Goal: Transaction & Acquisition: Purchase product/service

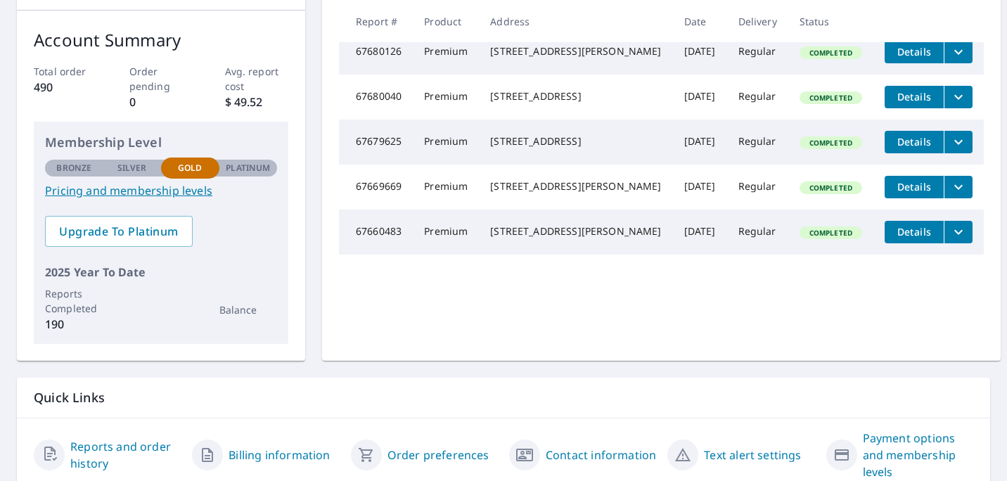
scroll to position [211, 0]
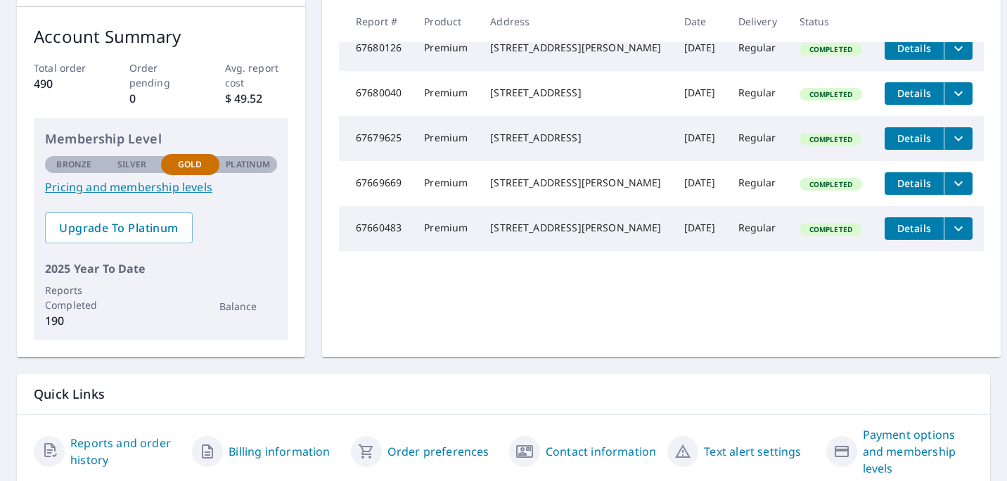
click at [900, 235] on span "Details" at bounding box center [914, 228] width 42 height 13
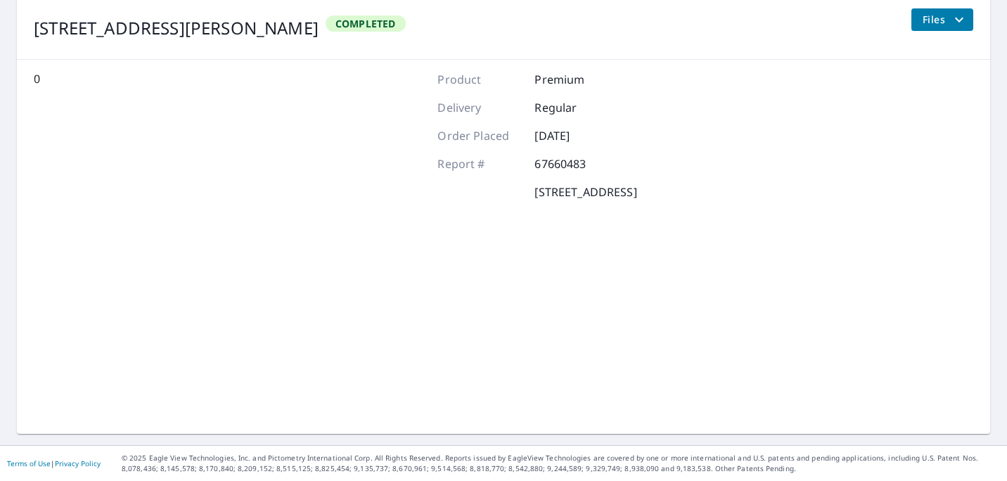
scroll to position [175, 0]
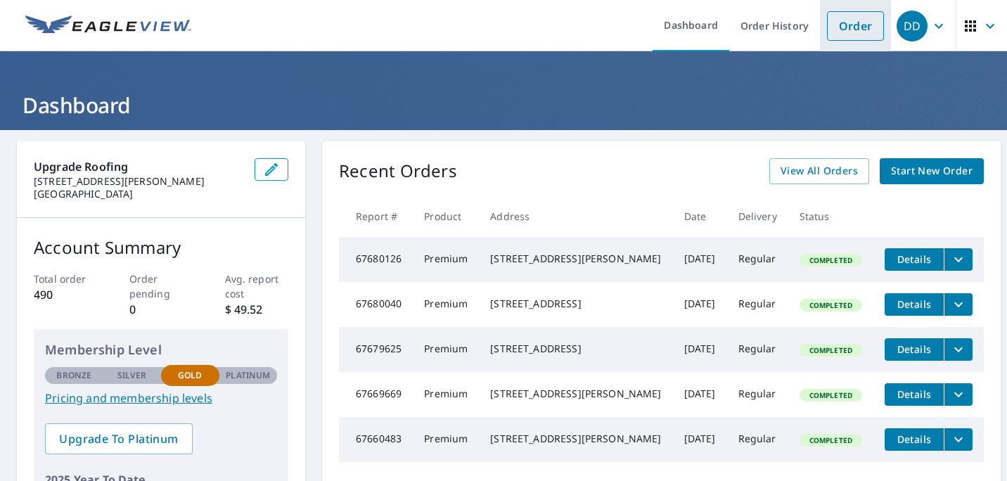
click at [847, 27] on link "Order" at bounding box center [855, 26] width 57 height 30
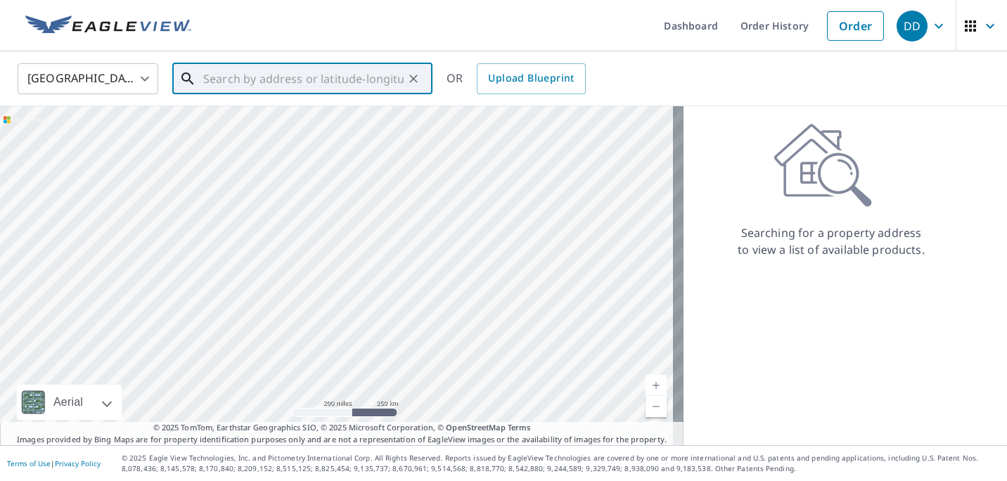
drag, startPoint x: 293, startPoint y: 85, endPoint x: 269, endPoint y: 83, distance: 24.7
click at [292, 85] on input "text" at bounding box center [303, 78] width 200 height 39
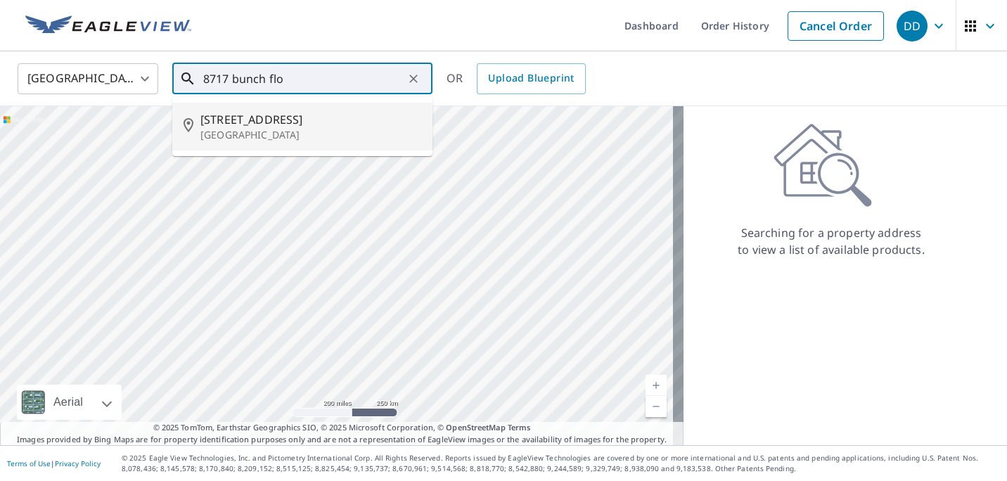
click at [274, 115] on span "[STREET_ADDRESS]" at bounding box center [310, 119] width 221 height 17
type input "[STREET_ADDRESS]"
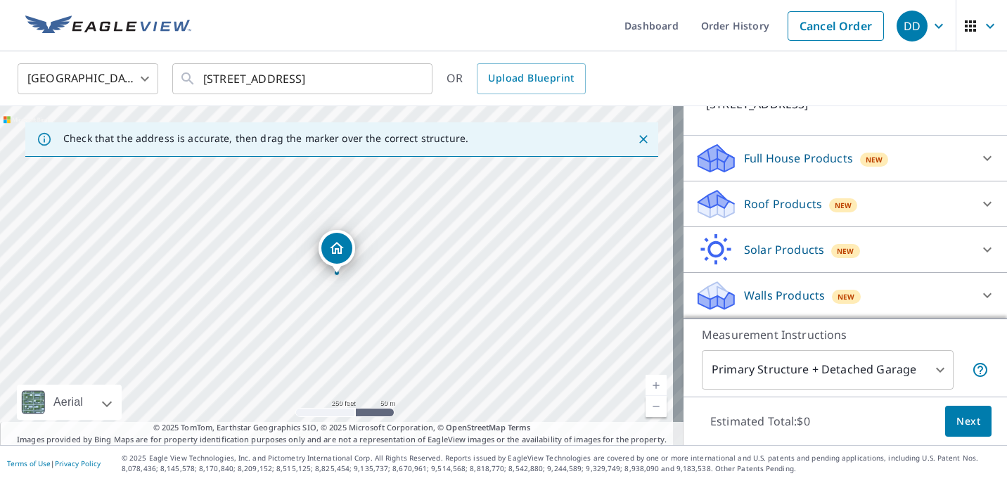
click at [799, 198] on p "Roof Products" at bounding box center [783, 204] width 78 height 17
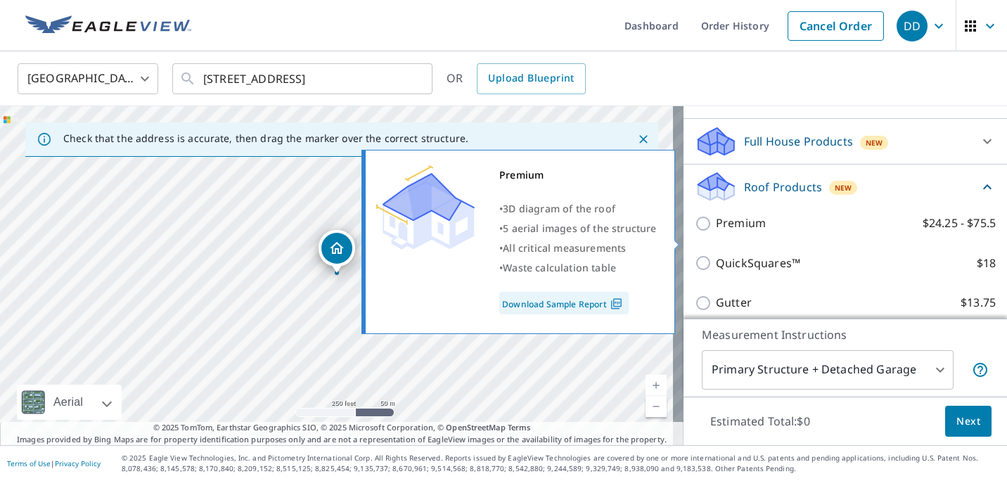
click at [740, 232] on p "Premium" at bounding box center [741, 224] width 50 height 18
click at [716, 232] on input "Premium $24.25 - $75.5" at bounding box center [705, 223] width 21 height 17
checkbox input "true"
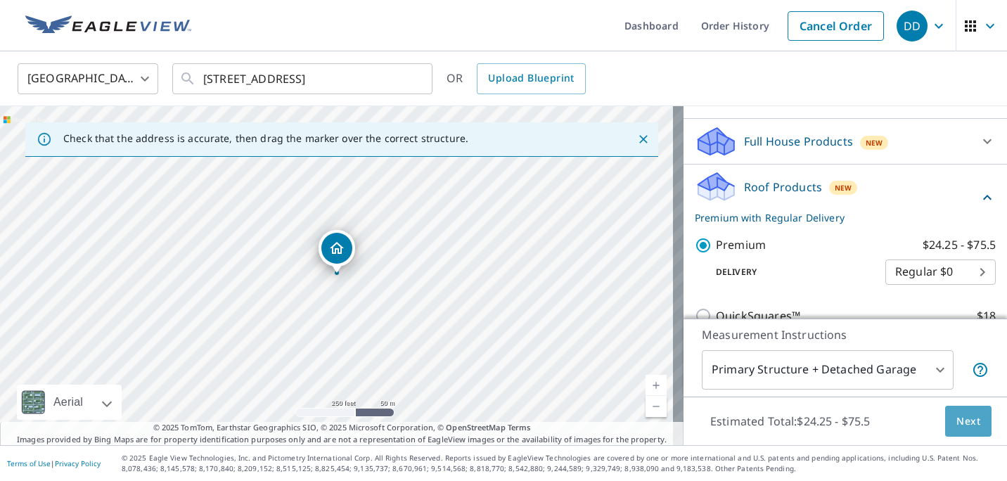
click at [957, 417] on span "Next" at bounding box center [969, 422] width 24 height 18
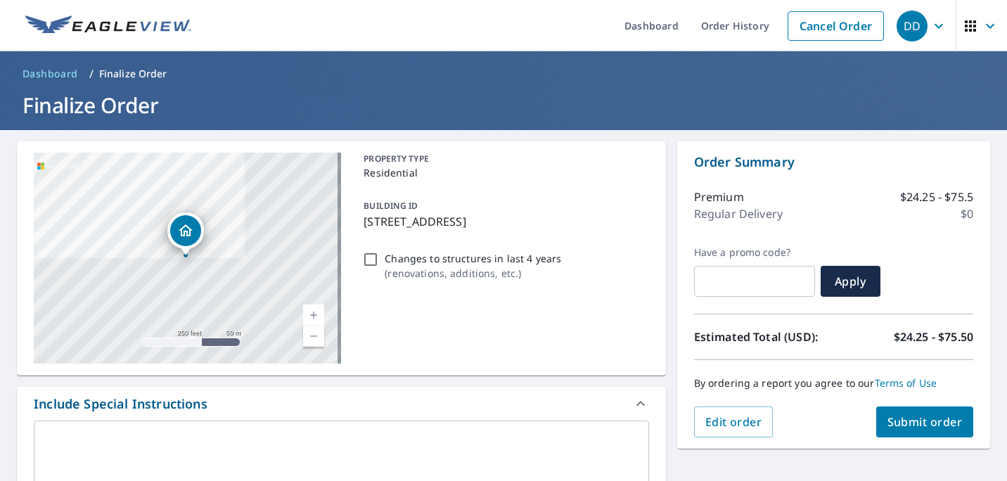
click at [907, 435] on button "Submit order" at bounding box center [925, 422] width 98 height 31
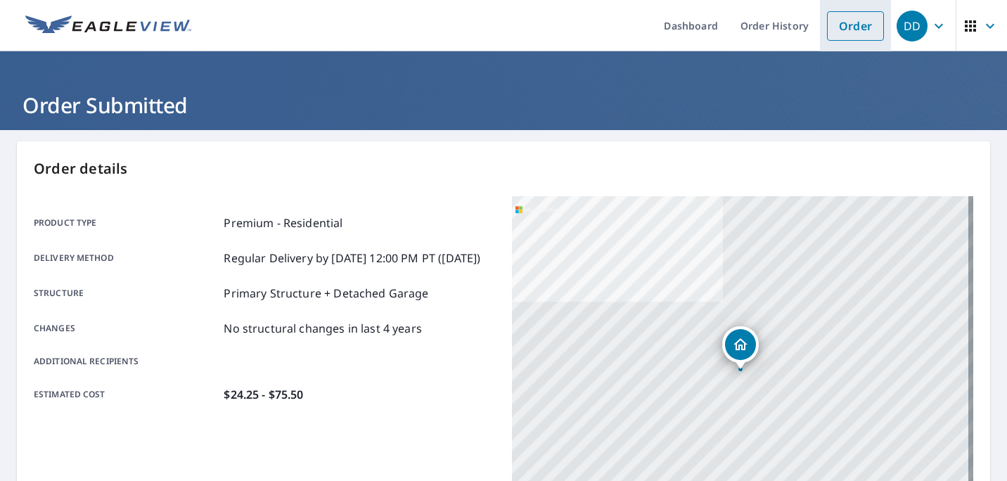
click at [843, 30] on link "Order" at bounding box center [855, 26] width 57 height 30
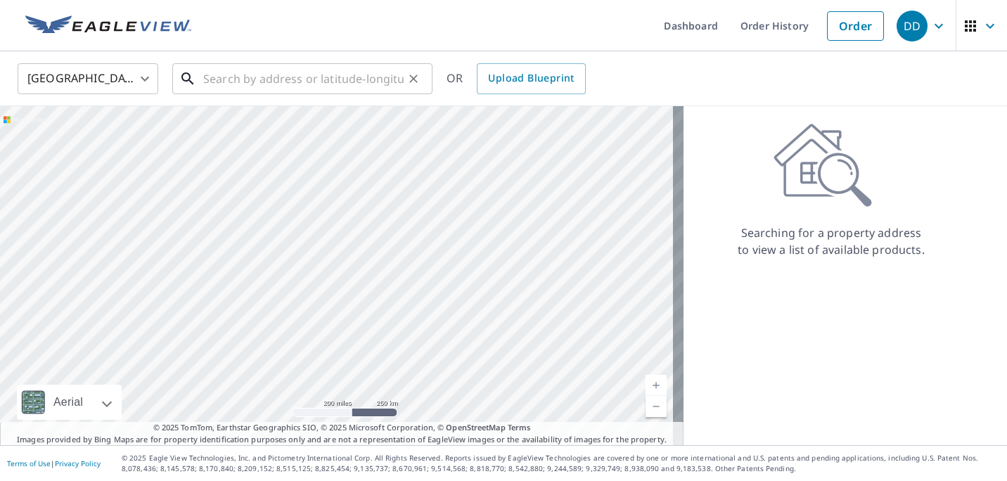
click at [275, 79] on input "text" at bounding box center [303, 78] width 200 height 39
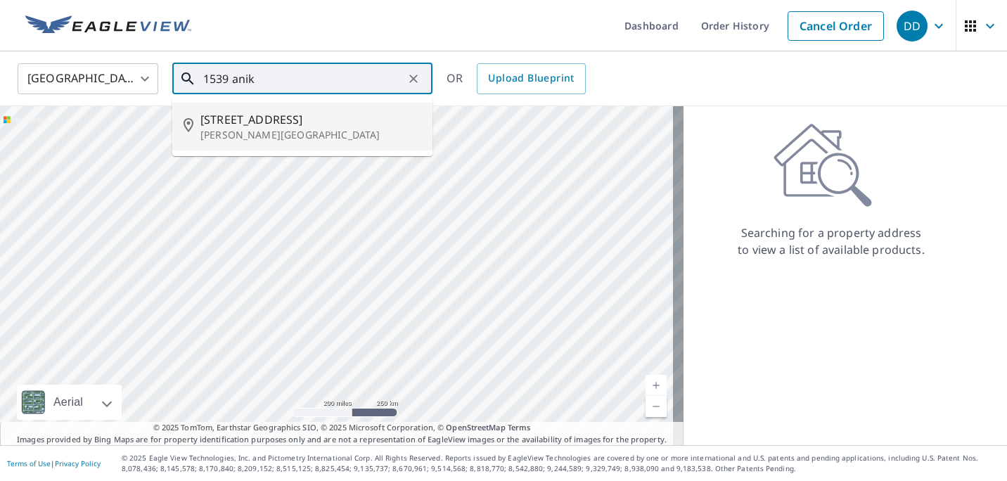
click at [262, 132] on p "[PERSON_NAME][GEOGRAPHIC_DATA]" at bounding box center [310, 135] width 221 height 14
type input "[STREET_ADDRESS][PERSON_NAME]"
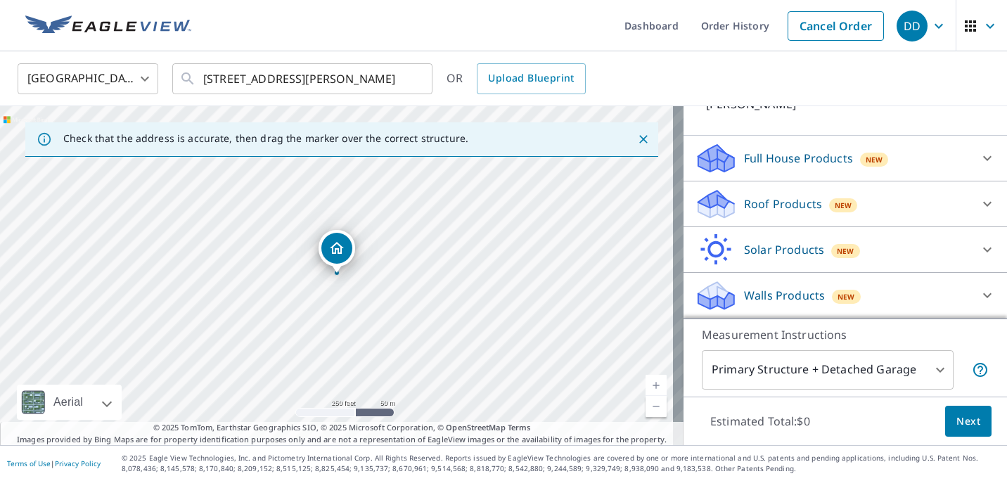
scroll to position [116, 0]
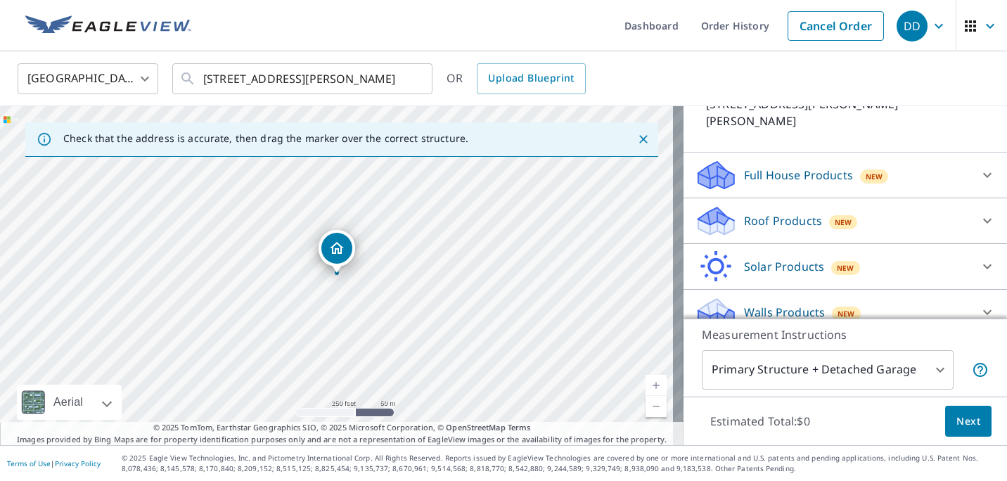
click at [762, 212] on p "Roof Products" at bounding box center [783, 220] width 78 height 17
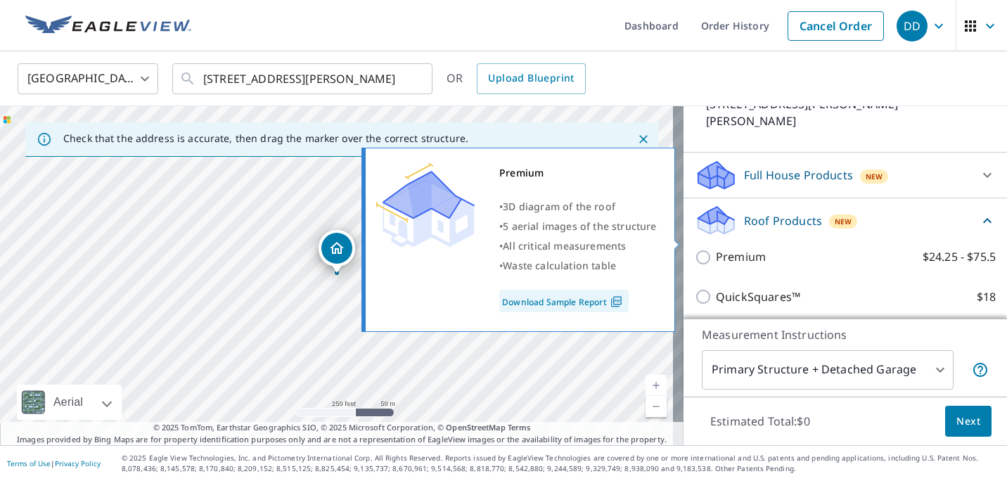
click at [739, 248] on p "Premium" at bounding box center [741, 257] width 50 height 18
click at [716, 249] on input "Premium $24.25 - $75.5" at bounding box center [705, 257] width 21 height 17
checkbox input "true"
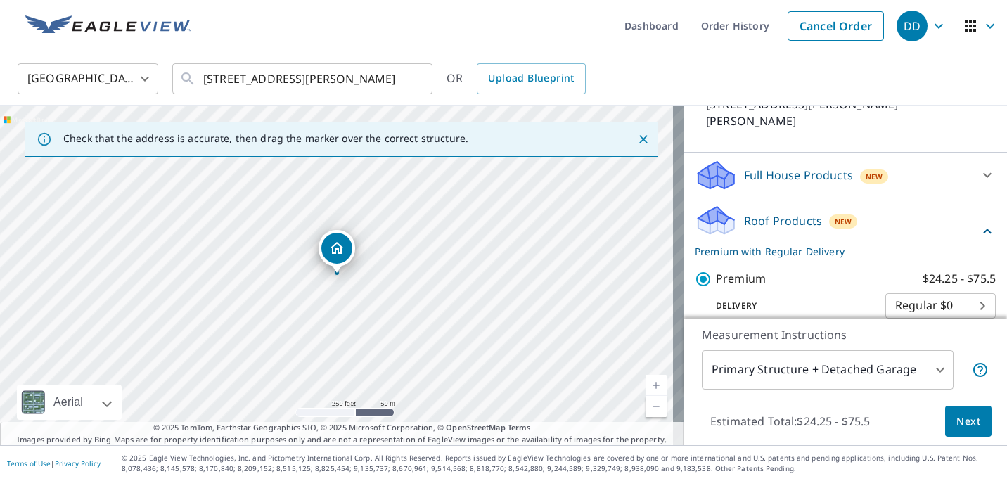
click at [966, 437] on div "Estimated Total: $24.25 - $75.5 Next" at bounding box center [846, 421] width 324 height 49
click at [962, 426] on span "Next" at bounding box center [969, 422] width 24 height 18
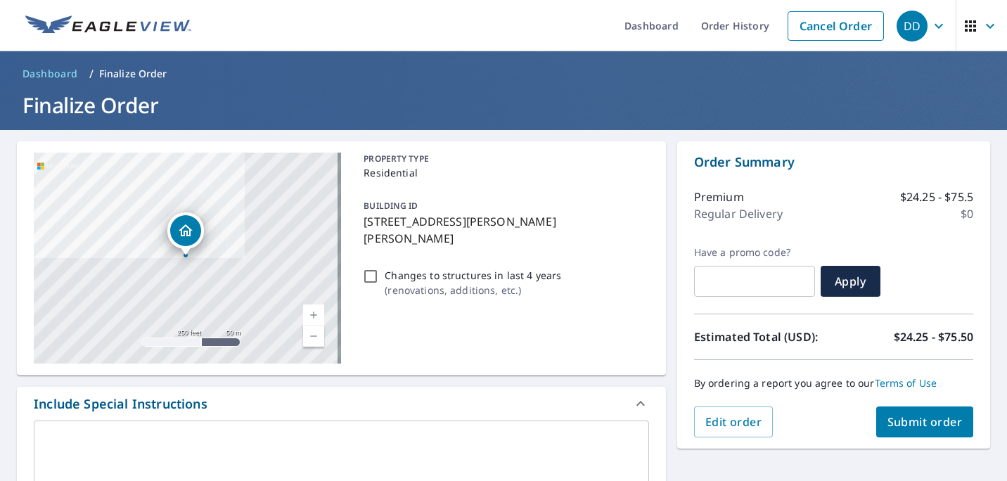
click at [923, 425] on span "Submit order" at bounding box center [925, 421] width 75 height 15
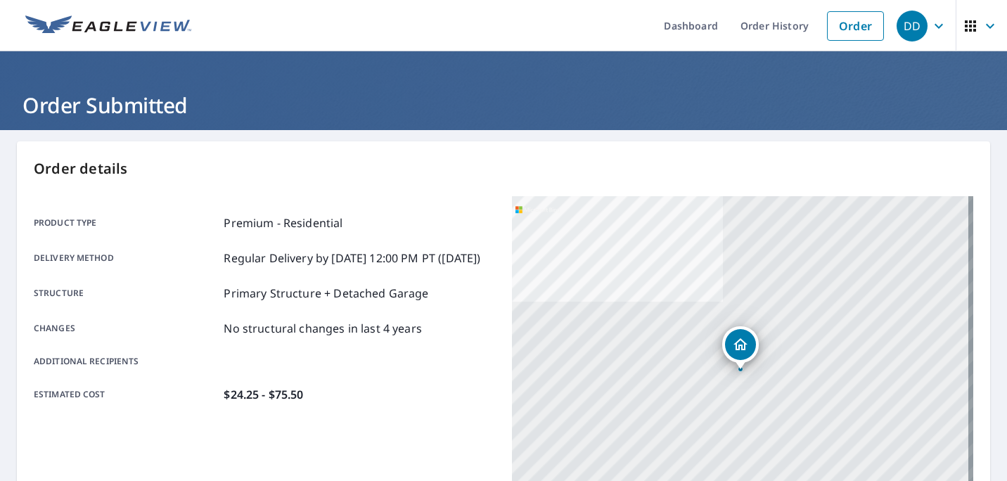
click at [923, 425] on div "[STREET_ADDRESS][PERSON_NAME]" at bounding box center [742, 372] width 461 height 352
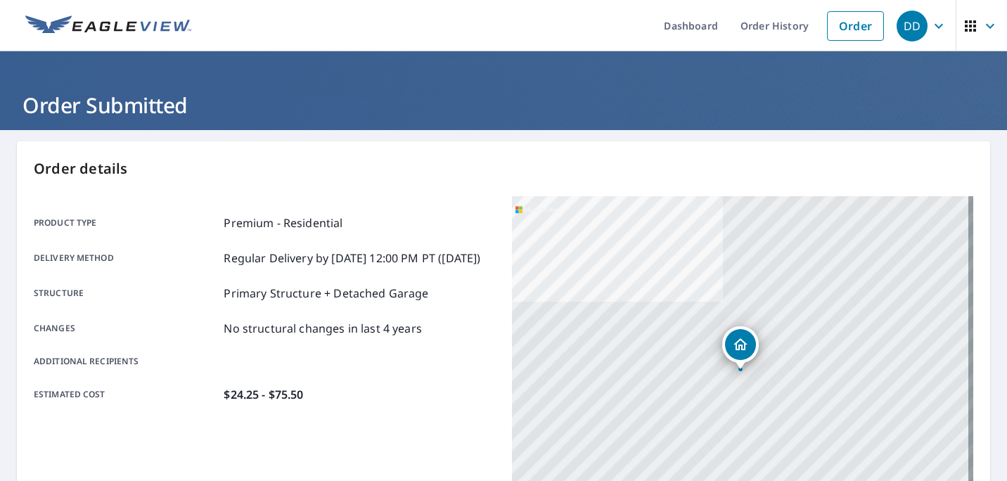
click at [923, 425] on div "[STREET_ADDRESS][PERSON_NAME]" at bounding box center [742, 372] width 461 height 352
click at [855, 36] on link "Order" at bounding box center [855, 26] width 57 height 30
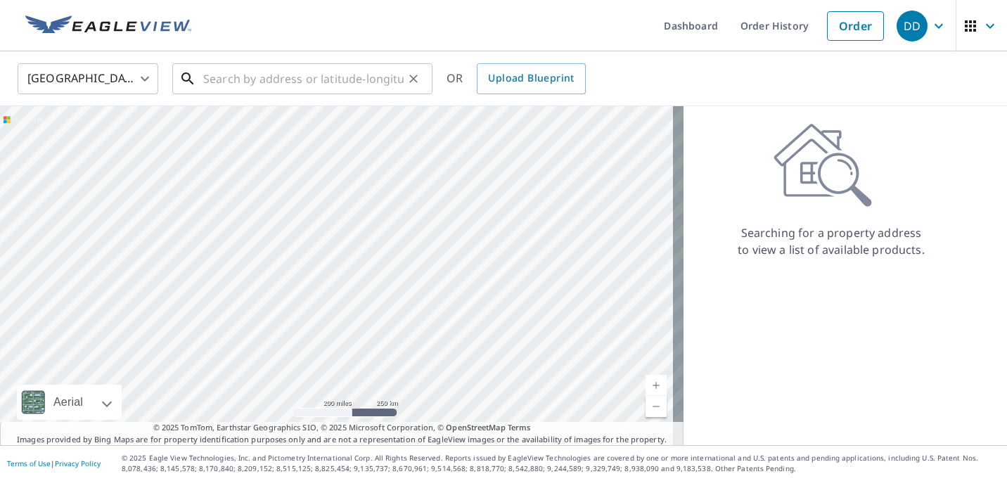
click at [321, 86] on input "text" at bounding box center [303, 78] width 200 height 39
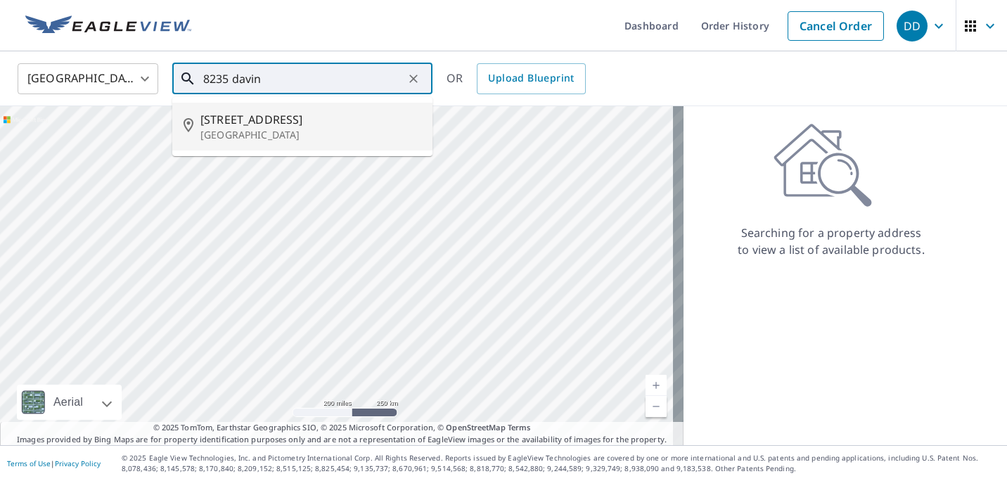
click at [216, 129] on p "[GEOGRAPHIC_DATA]" at bounding box center [310, 135] width 221 height 14
type input "[STREET_ADDRESS][PERSON_NAME]"
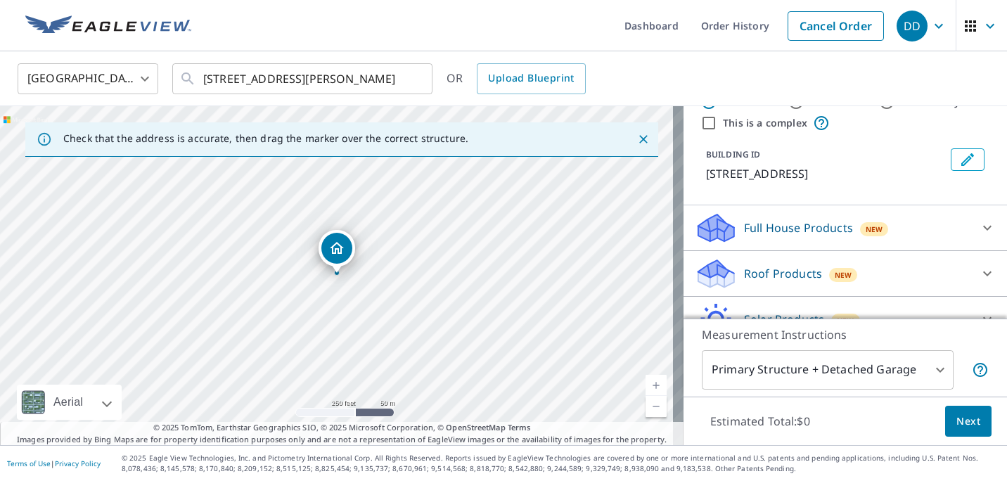
scroll to position [46, 0]
click at [775, 271] on p "Roof Products" at bounding box center [783, 274] width 78 height 17
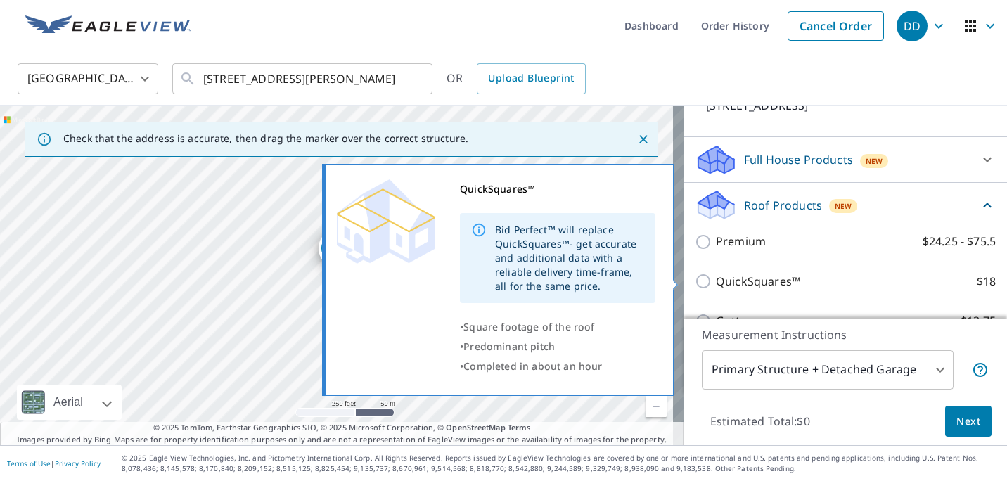
scroll to position [116, 0]
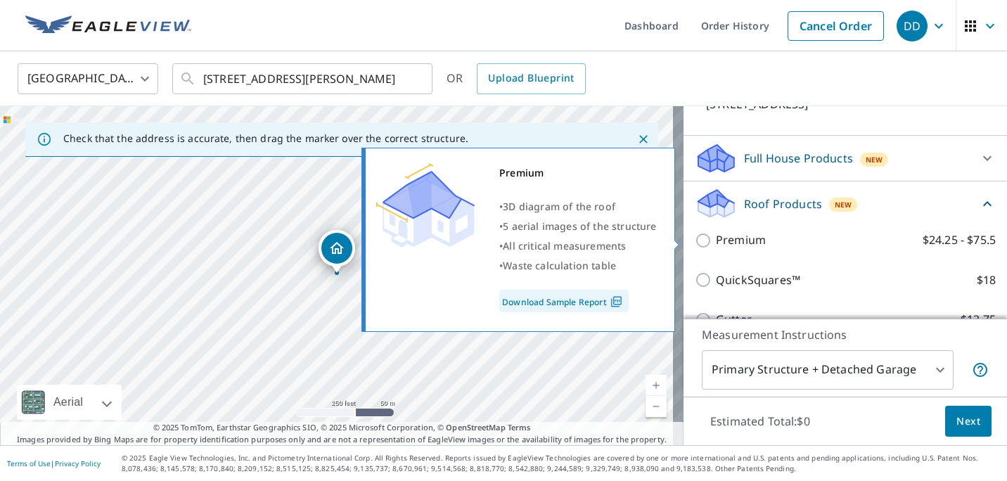
click at [717, 241] on p "Premium" at bounding box center [741, 240] width 50 height 18
click at [716, 241] on input "Premium $24.25 - $75.5" at bounding box center [705, 240] width 21 height 17
checkbox input "true"
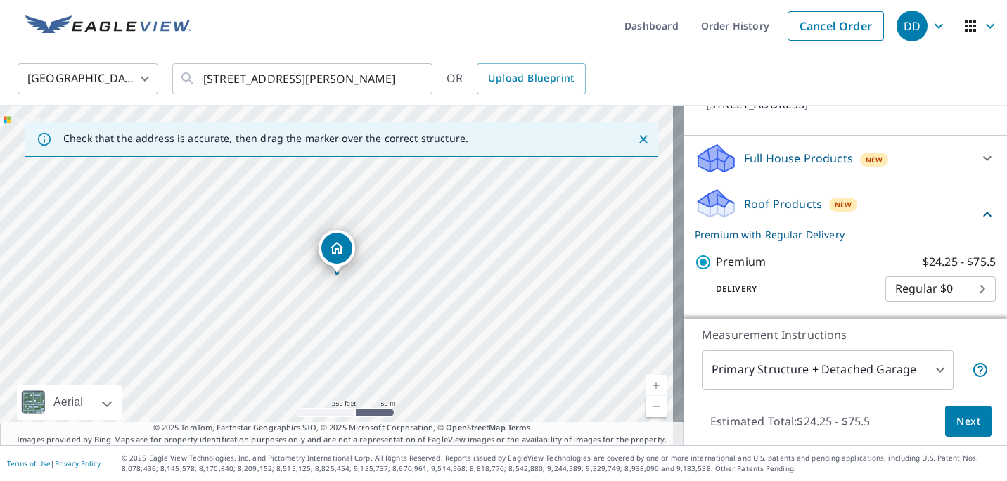
click at [957, 420] on span "Next" at bounding box center [969, 422] width 24 height 18
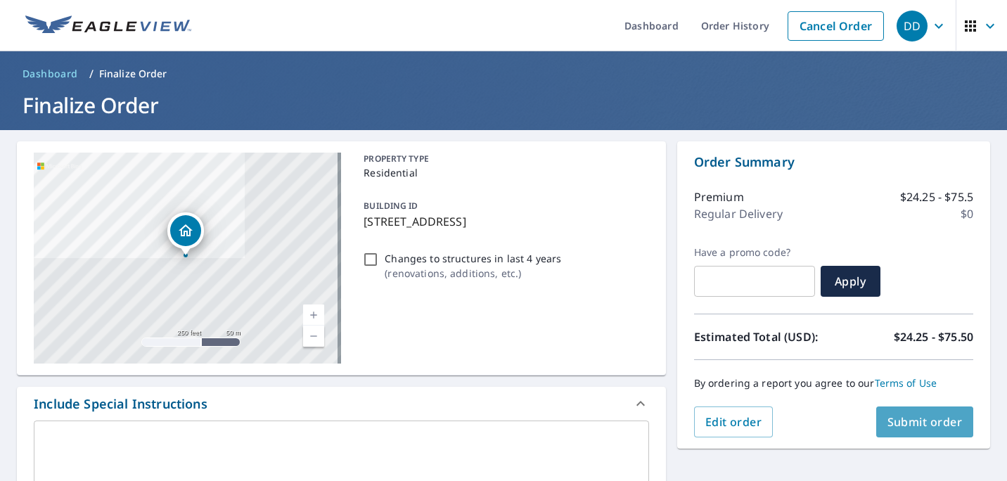
click at [959, 428] on button "Submit order" at bounding box center [925, 422] width 98 height 31
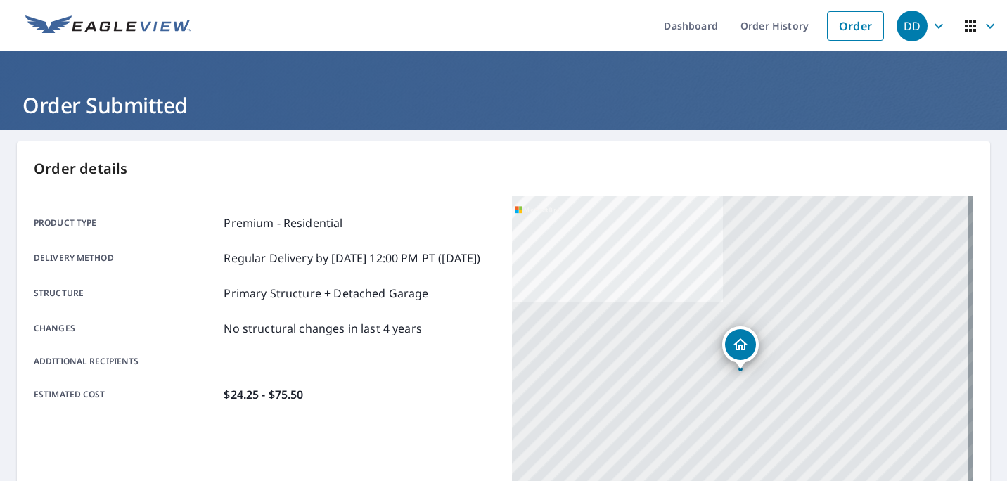
click at [941, 424] on div "[STREET_ADDRESS][PERSON_NAME]" at bounding box center [742, 372] width 461 height 352
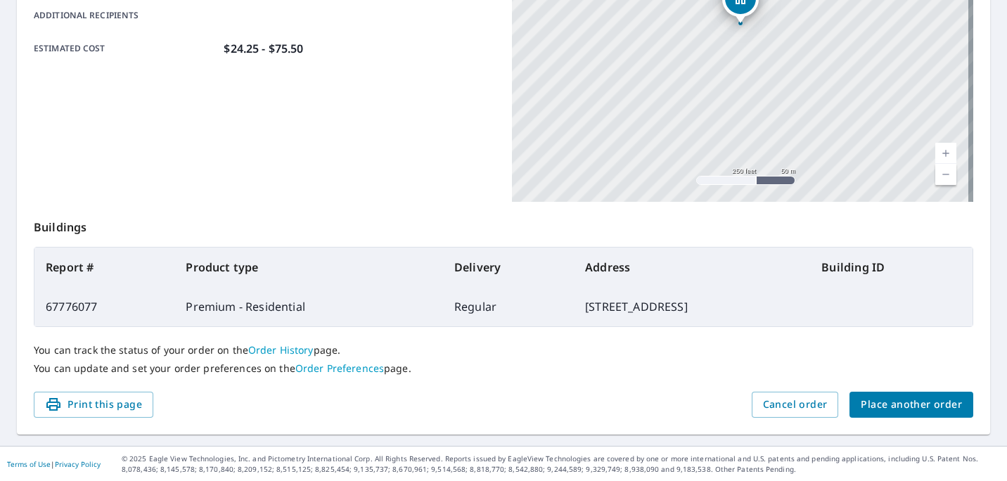
click at [873, 403] on span "Place another order" at bounding box center [911, 405] width 101 height 18
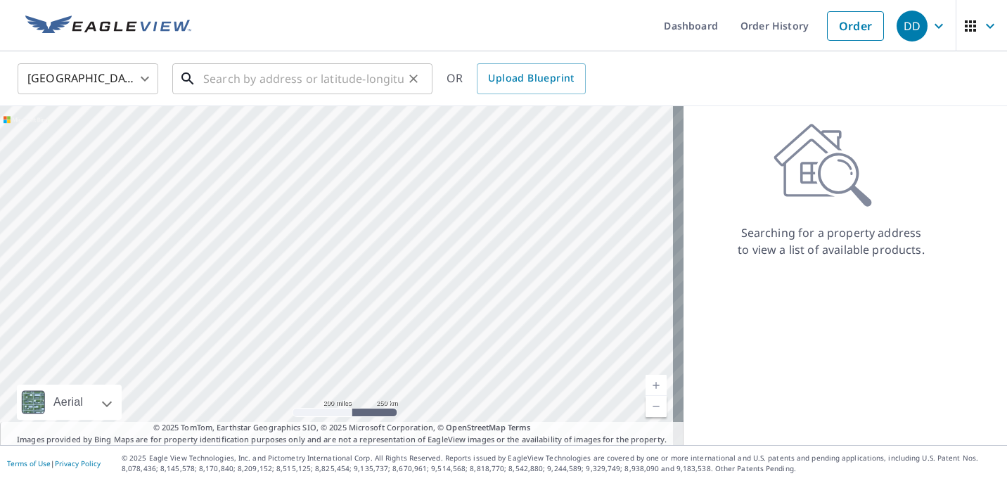
click at [229, 82] on input "text" at bounding box center [303, 78] width 200 height 39
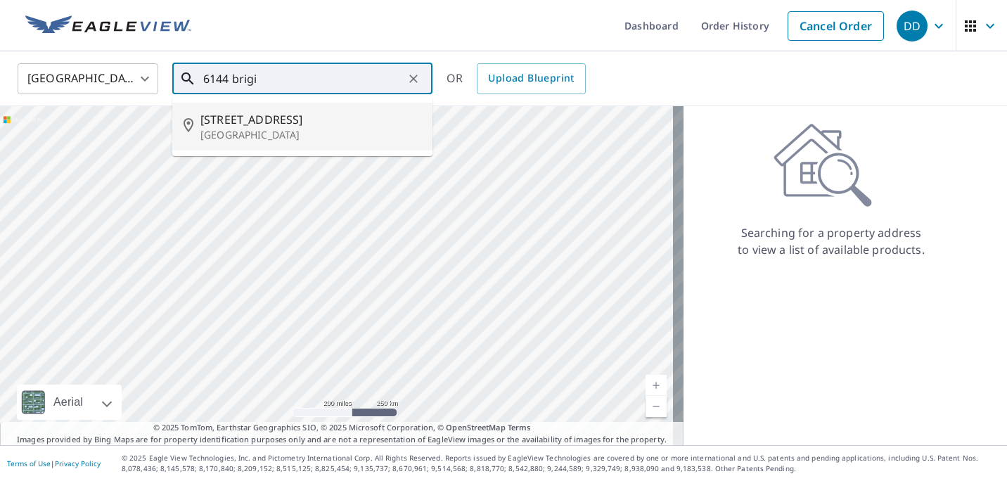
click at [257, 129] on p "[GEOGRAPHIC_DATA]" at bounding box center [310, 135] width 221 height 14
type input "[STREET_ADDRESS][PERSON_NAME]"
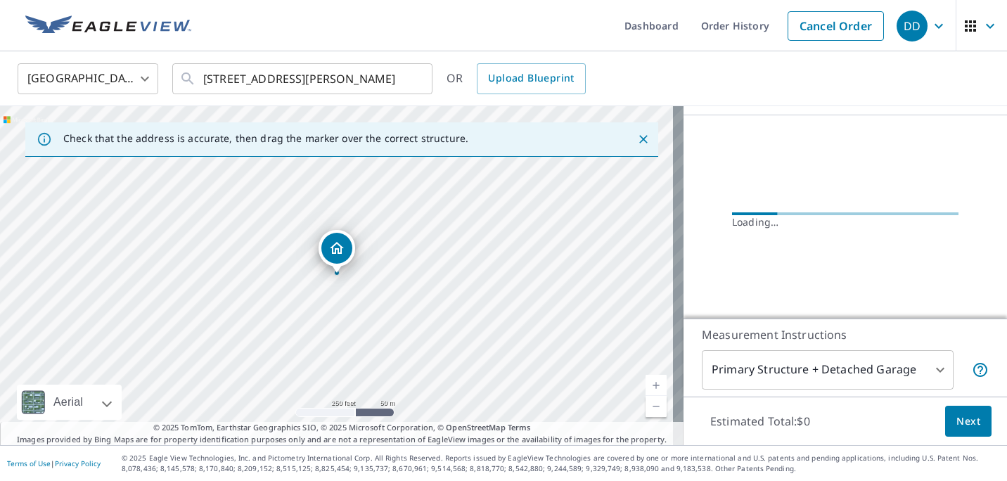
scroll to position [144, 0]
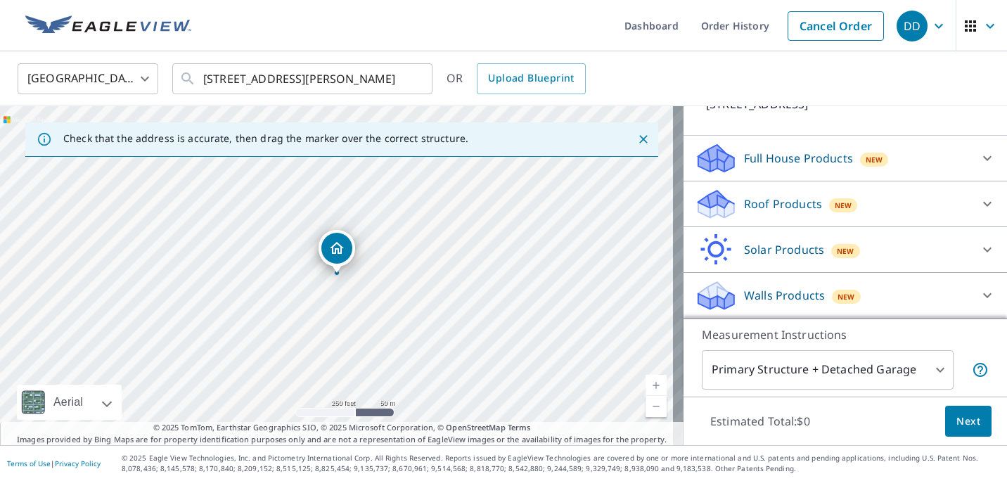
click at [772, 197] on p "Roof Products" at bounding box center [783, 204] width 78 height 17
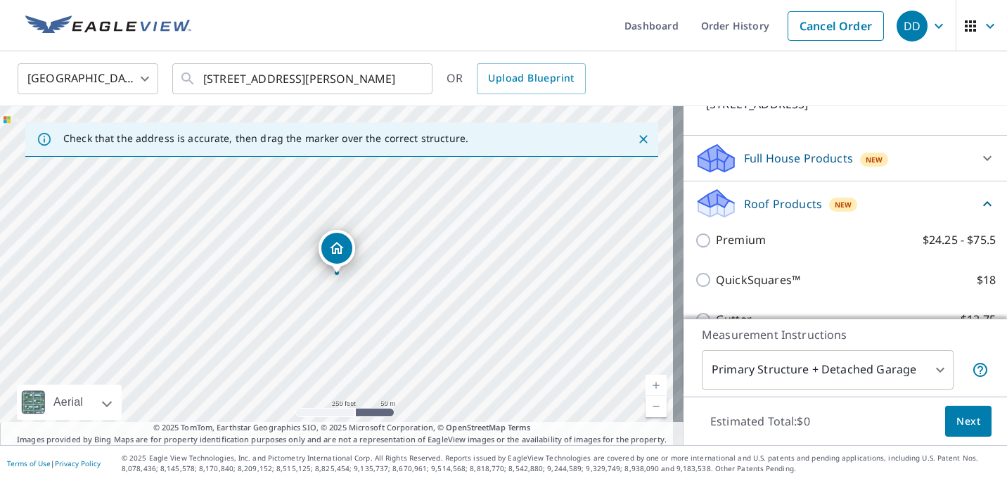
scroll to position [116, 0]
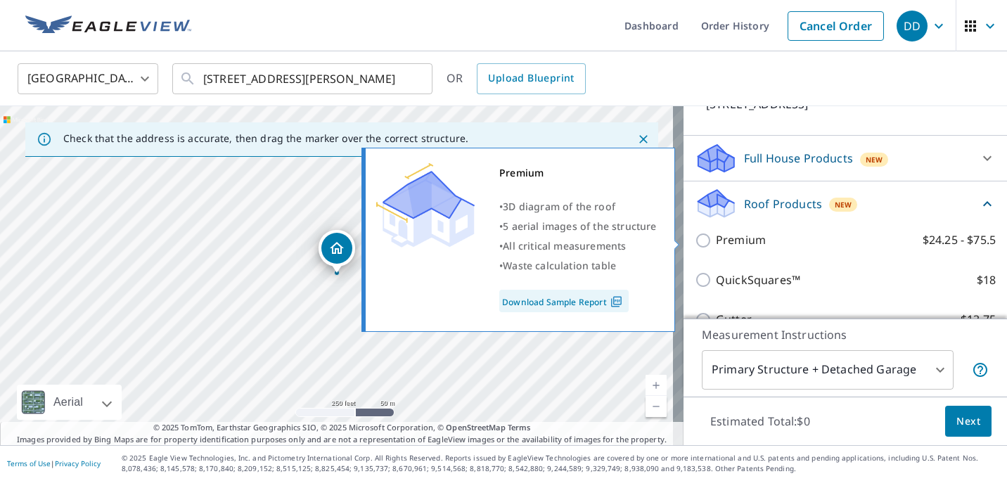
click at [751, 243] on p "Premium" at bounding box center [741, 240] width 50 height 18
click at [716, 243] on input "Premium $24.25 - $75.5" at bounding box center [705, 240] width 21 height 17
checkbox input "true"
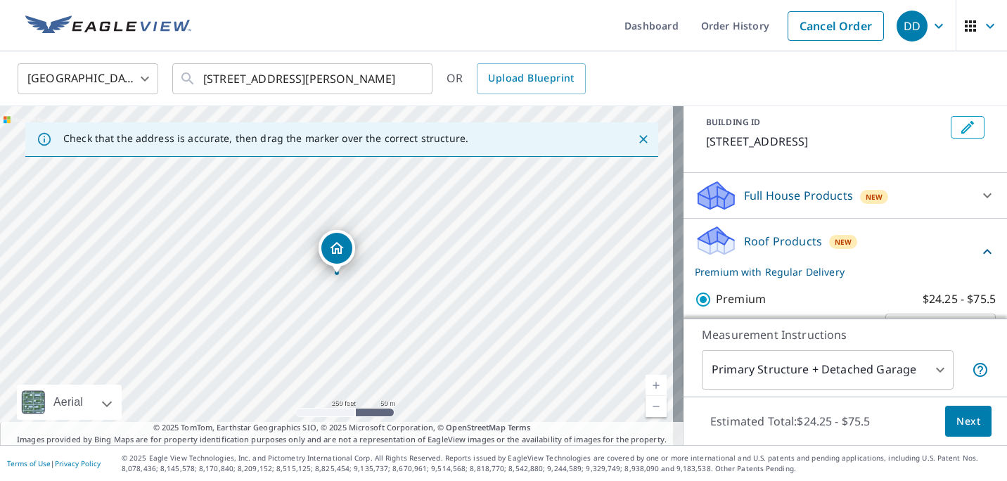
scroll to position [48, 0]
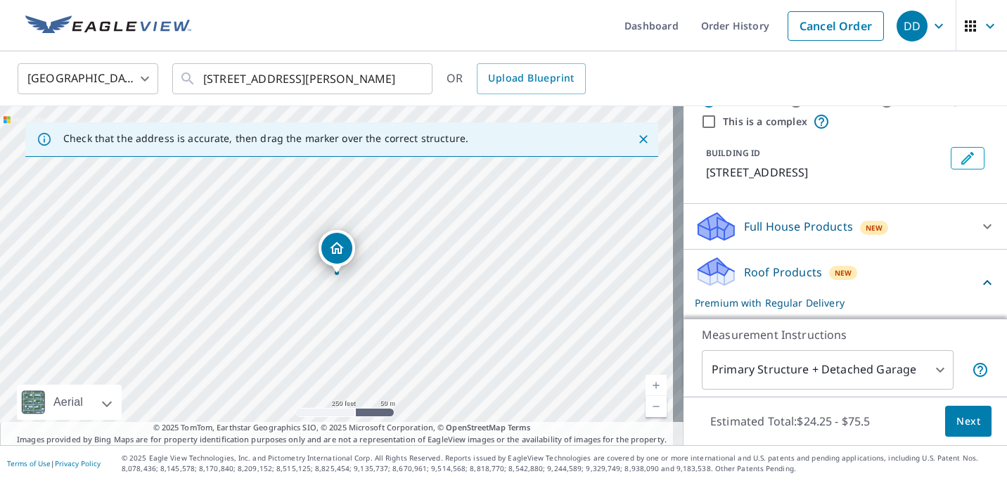
click at [759, 271] on p "Roof Products" at bounding box center [783, 272] width 78 height 17
click at [760, 266] on p "Roof Products" at bounding box center [783, 272] width 78 height 17
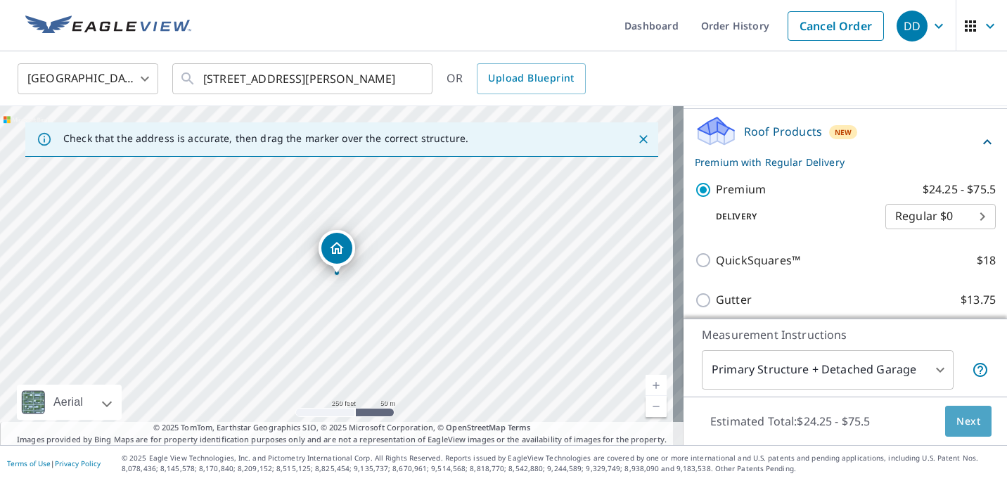
click at [945, 409] on button "Next" at bounding box center [968, 422] width 46 height 32
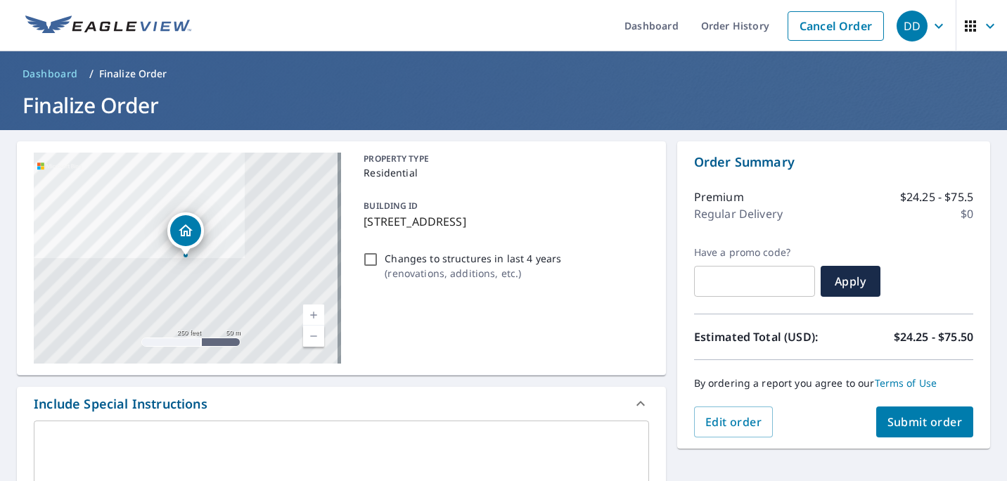
click at [909, 423] on span "Submit order" at bounding box center [925, 421] width 75 height 15
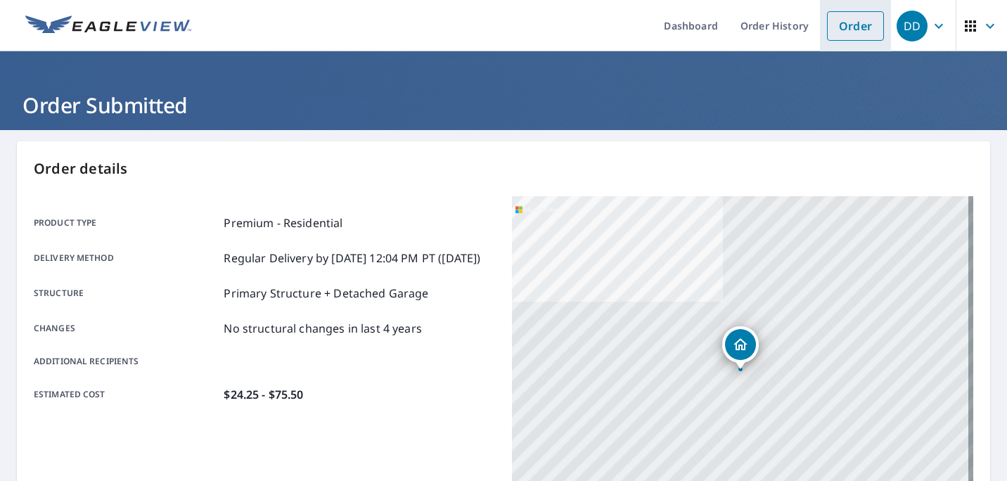
click at [843, 32] on link "Order" at bounding box center [855, 26] width 57 height 30
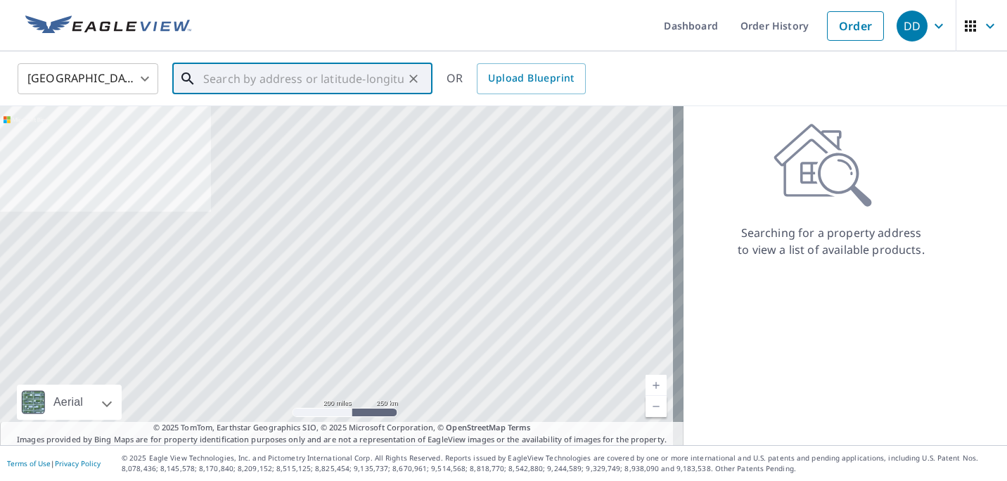
click at [270, 70] on input "text" at bounding box center [303, 78] width 200 height 39
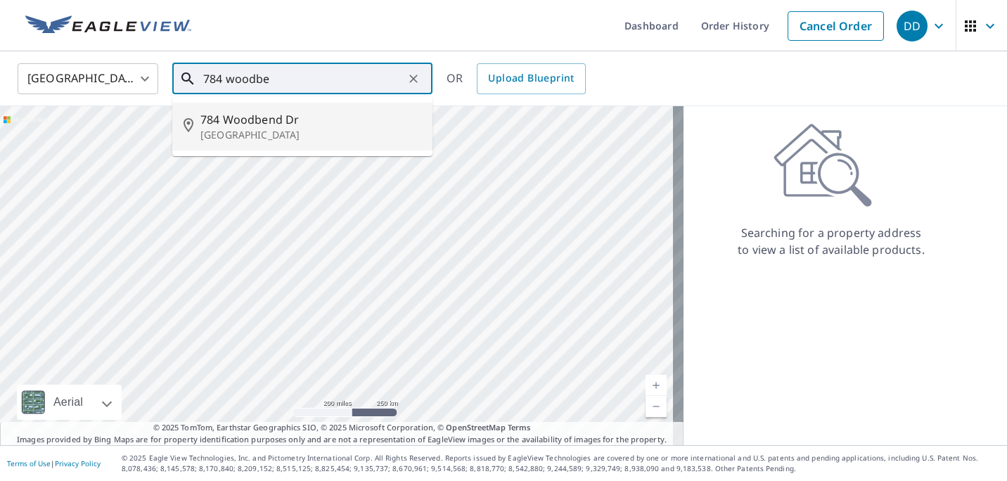
click at [262, 126] on span "784 Woodbend Dr" at bounding box center [310, 119] width 221 height 17
type input "[STREET_ADDRESS][PERSON_NAME]"
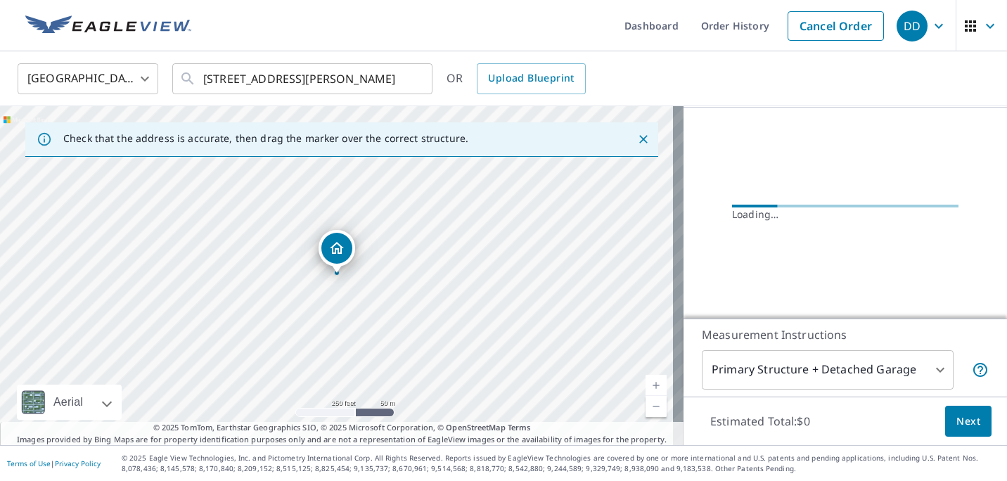
scroll to position [116, 0]
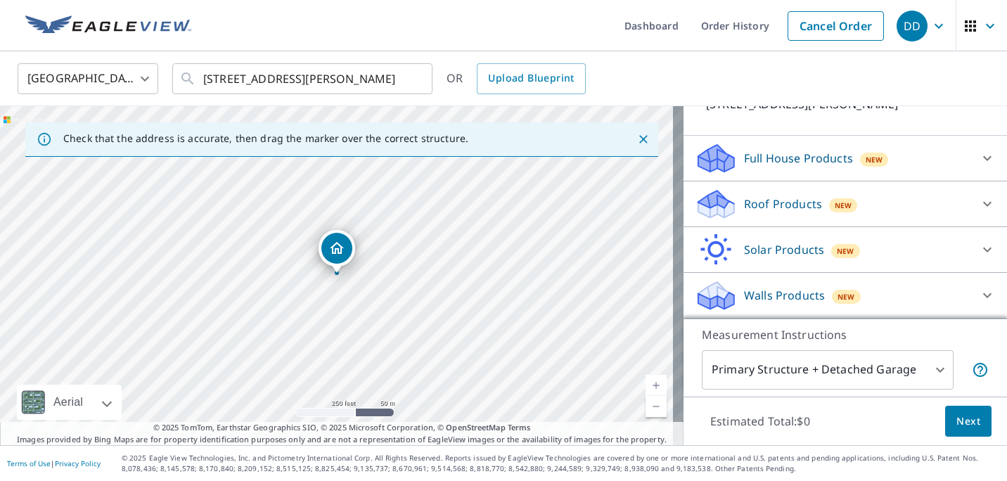
click at [758, 198] on p "Roof Products" at bounding box center [783, 204] width 78 height 17
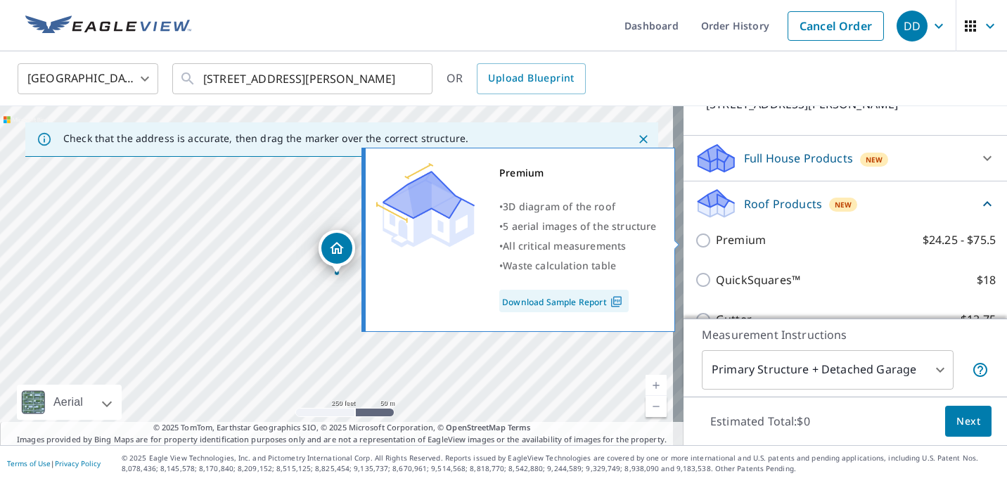
click at [730, 241] on p "Premium" at bounding box center [741, 240] width 50 height 18
click at [716, 241] on input "Premium $24.25 - $75.5" at bounding box center [705, 240] width 21 height 17
checkbox input "true"
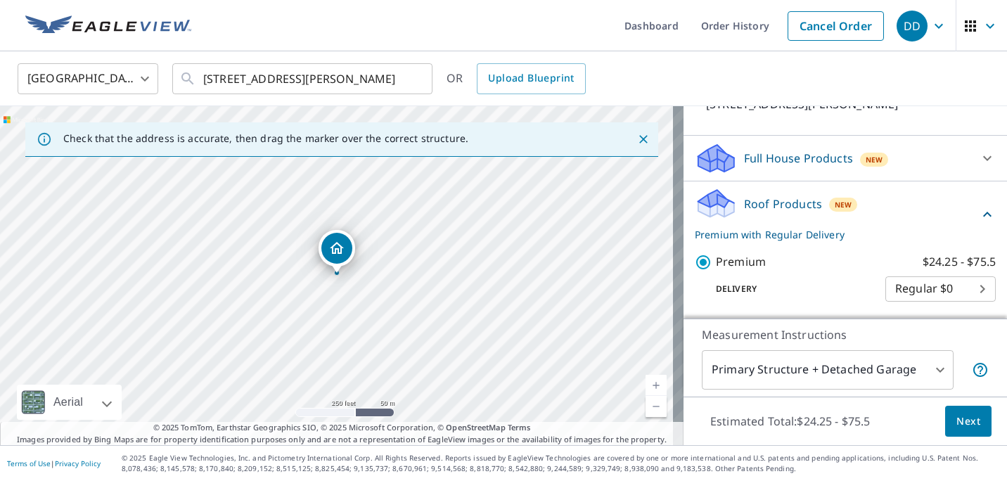
click at [959, 418] on span "Next" at bounding box center [969, 422] width 24 height 18
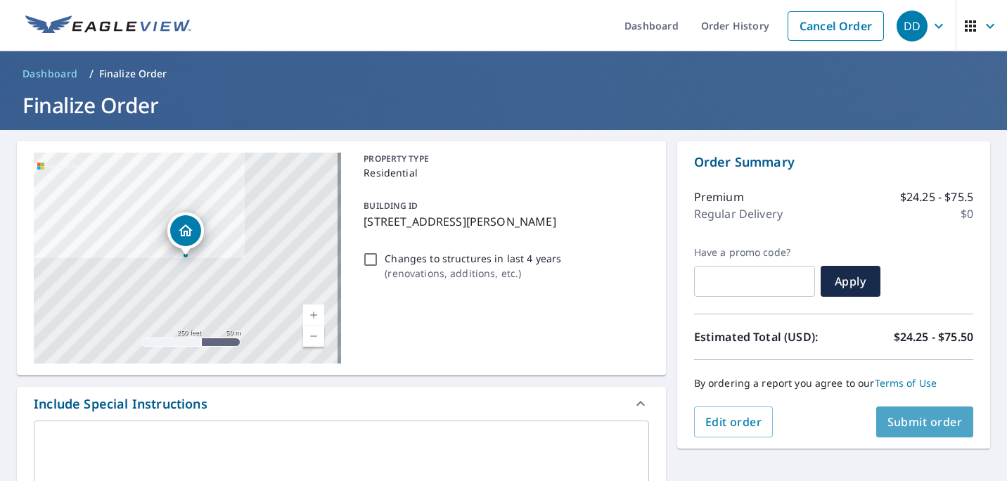
click at [898, 421] on span "Submit order" at bounding box center [925, 421] width 75 height 15
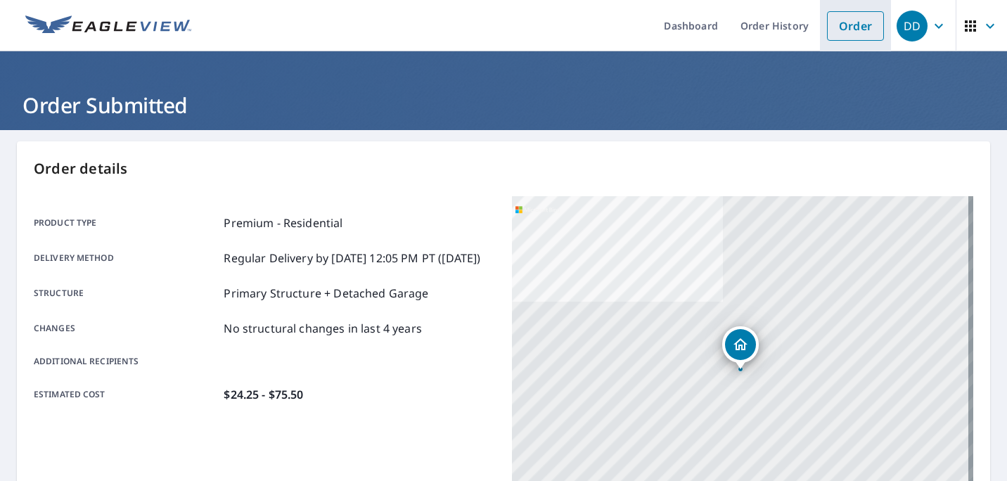
click at [853, 22] on link "Order" at bounding box center [855, 26] width 57 height 30
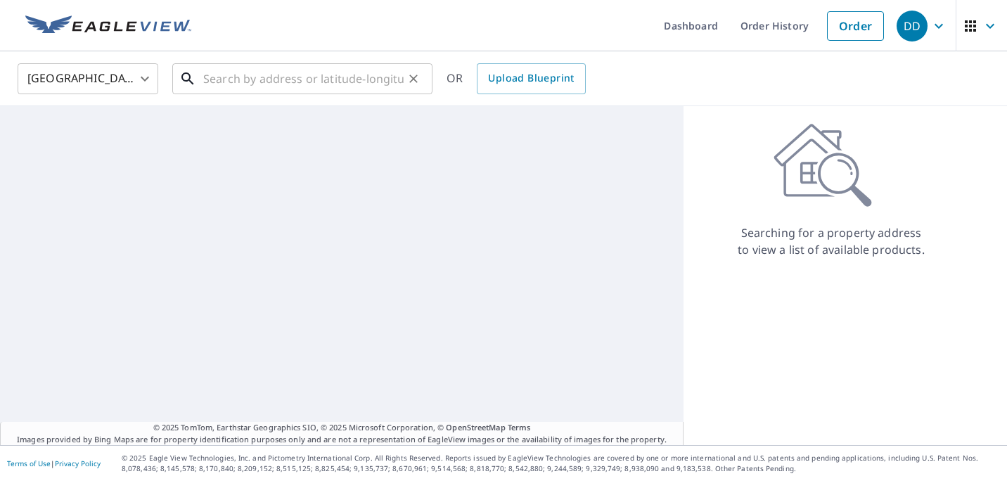
click at [280, 81] on input "text" at bounding box center [303, 78] width 200 height 39
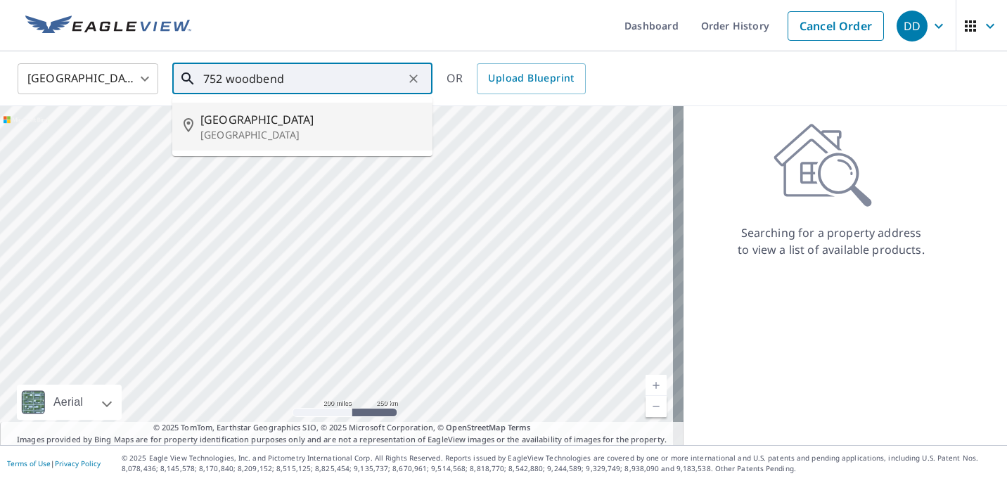
click at [279, 139] on p "[GEOGRAPHIC_DATA]" at bounding box center [310, 135] width 221 height 14
type input "[STREET_ADDRESS][PERSON_NAME]"
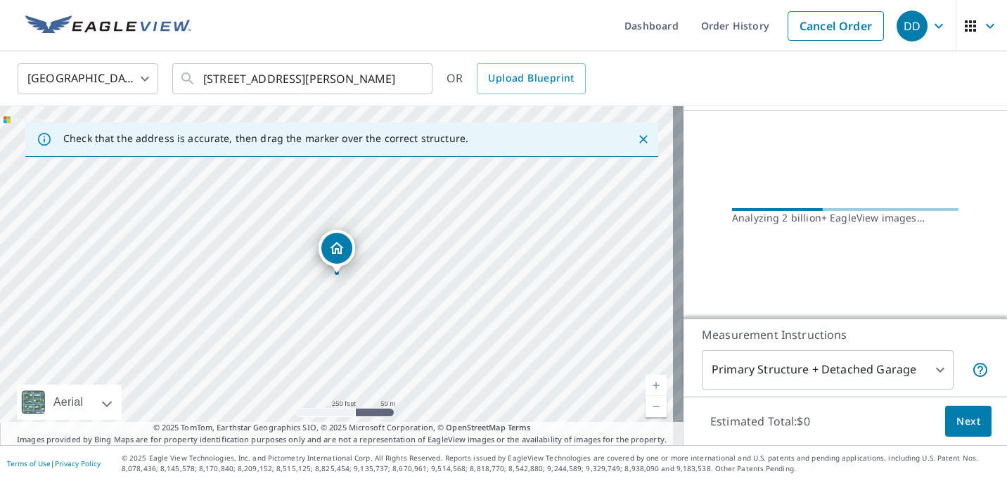
scroll to position [116, 0]
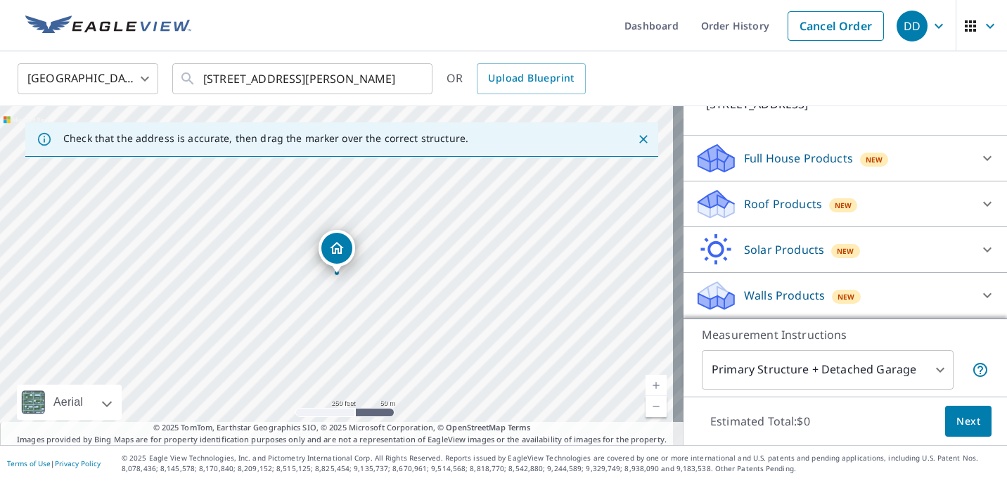
click at [755, 199] on p "Roof Products" at bounding box center [783, 204] width 78 height 17
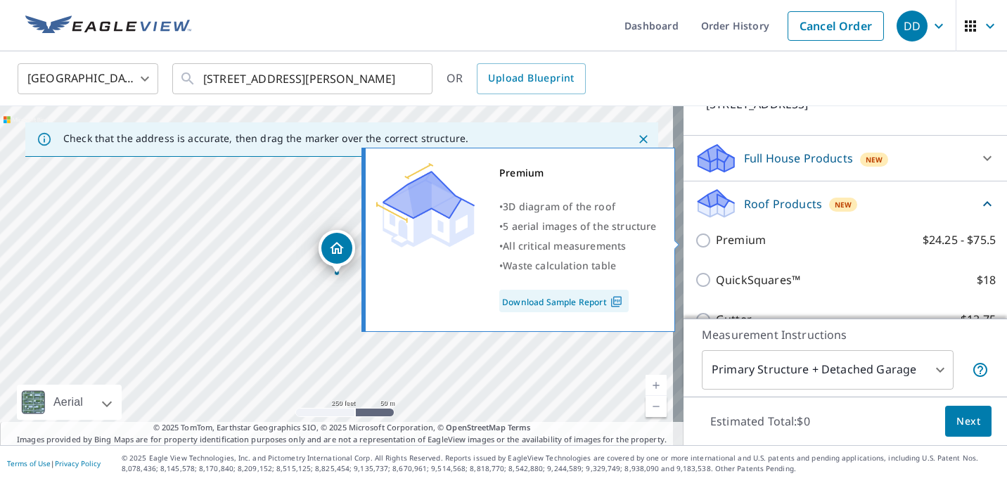
click at [731, 236] on p "Premium" at bounding box center [741, 240] width 50 height 18
click at [716, 236] on input "Premium $24.25 - $75.5" at bounding box center [705, 240] width 21 height 17
checkbox input "true"
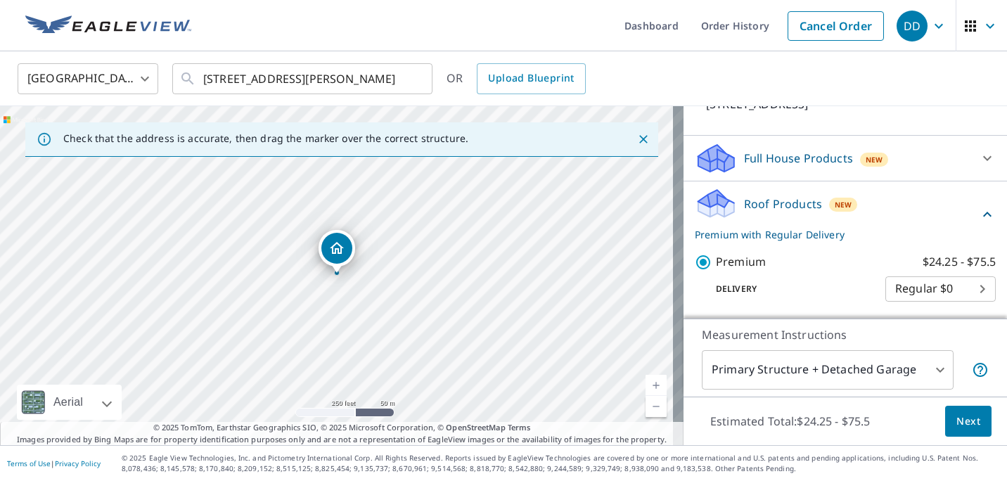
click at [963, 418] on span "Next" at bounding box center [969, 422] width 24 height 18
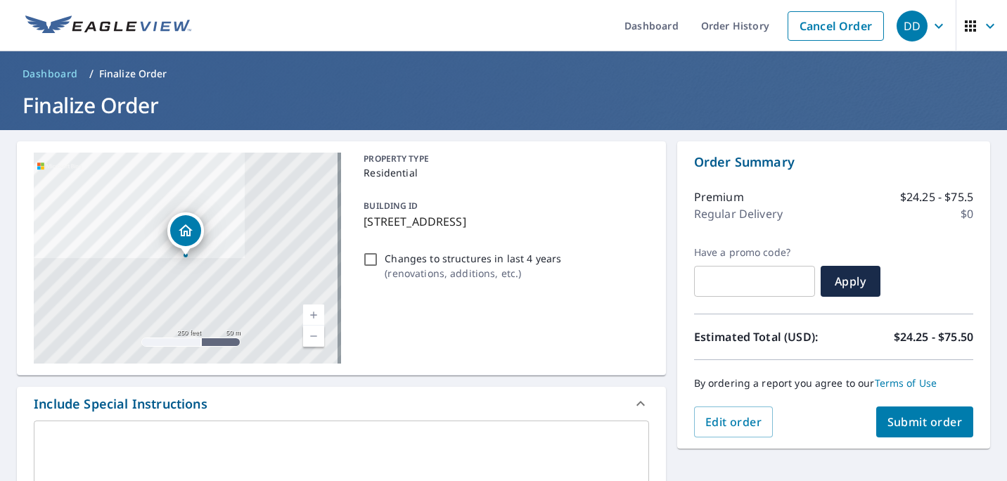
click at [913, 419] on span "Submit order" at bounding box center [925, 421] width 75 height 15
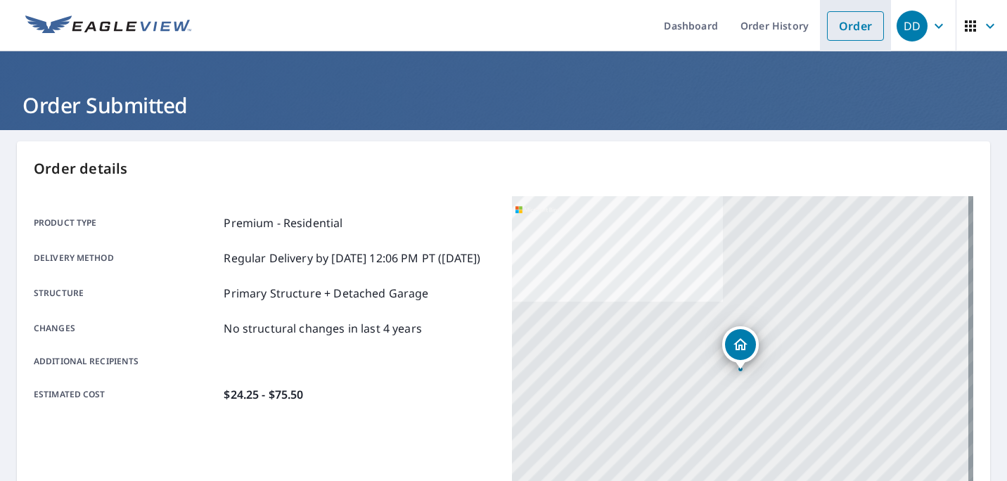
click at [840, 23] on link "Order" at bounding box center [855, 26] width 57 height 30
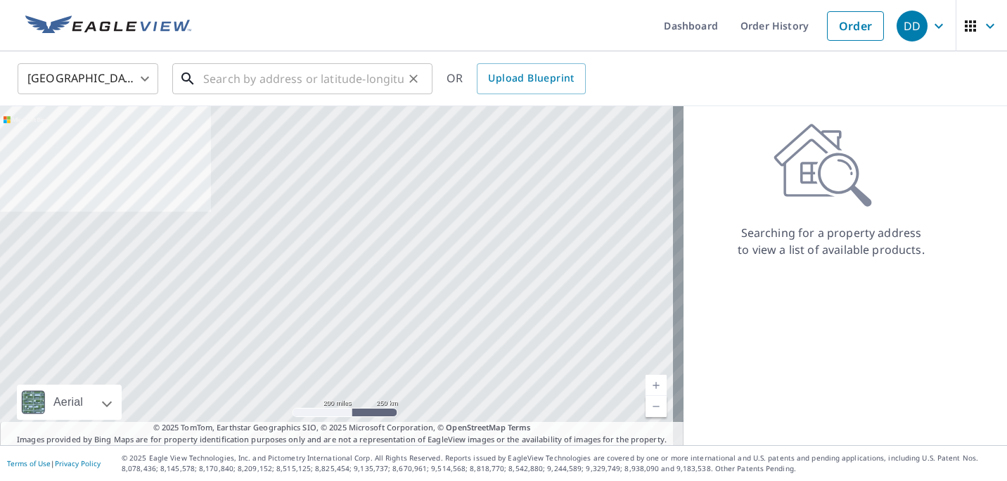
click at [273, 88] on input "text" at bounding box center [303, 78] width 200 height 39
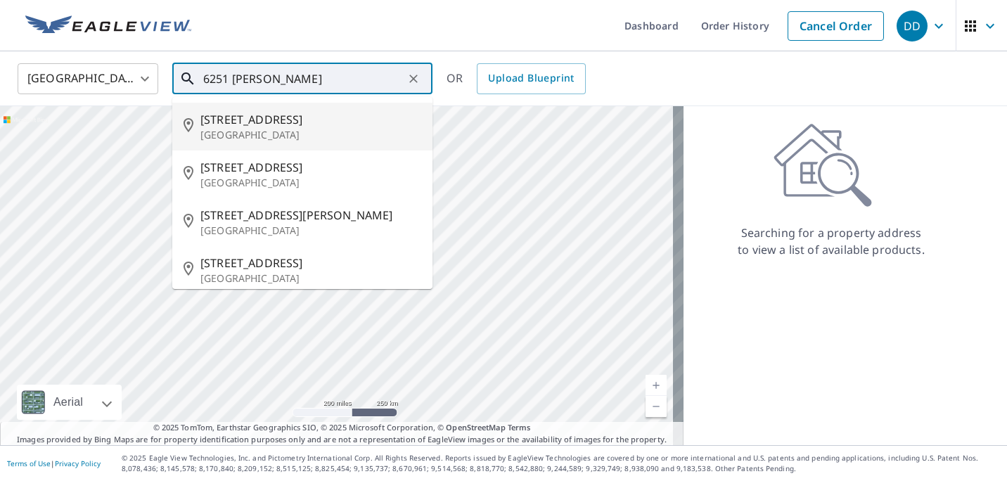
click at [258, 117] on span "[STREET_ADDRESS]" at bounding box center [310, 119] width 221 height 17
type input "[STREET_ADDRESS]"
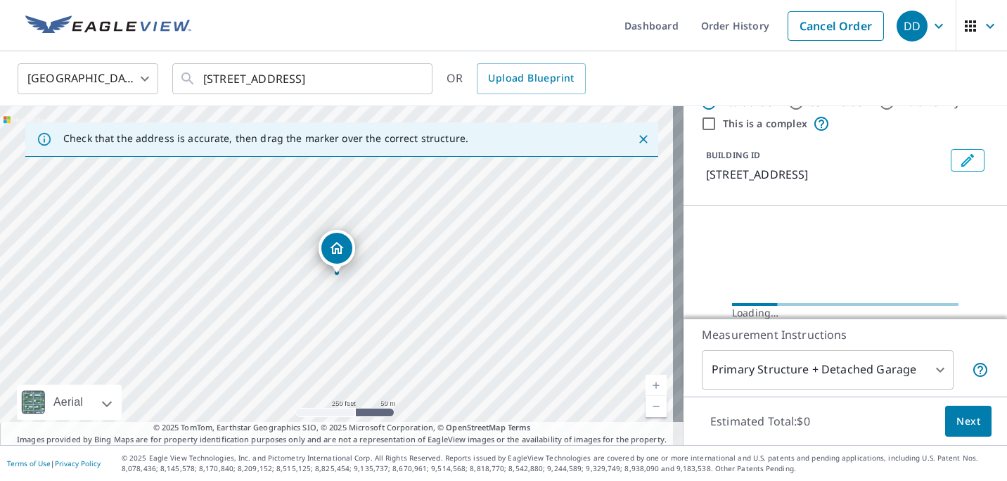
scroll to position [39, 0]
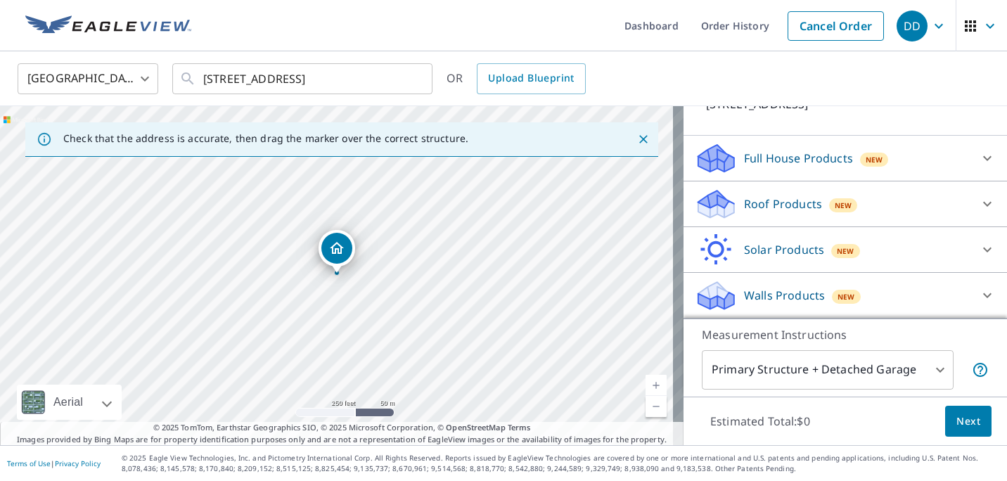
click at [777, 210] on p "Roof Products" at bounding box center [783, 204] width 78 height 17
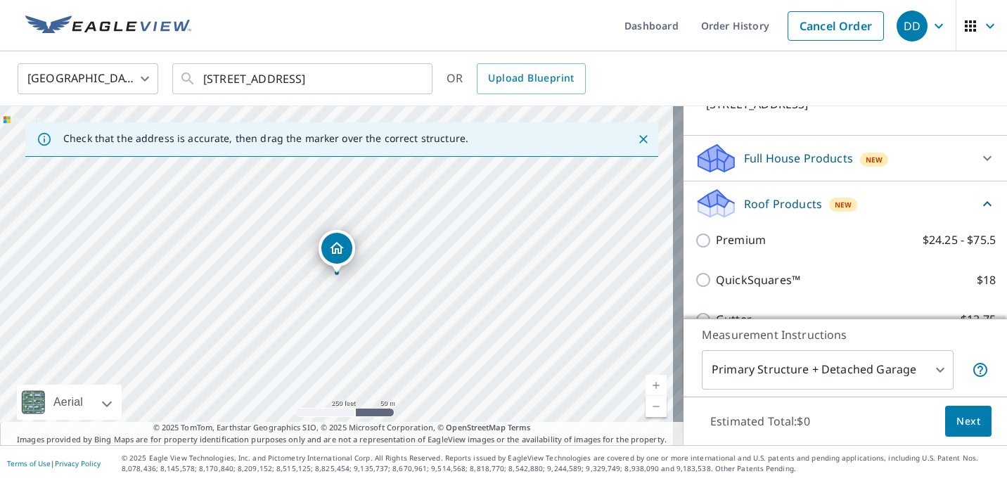
scroll to position [116, 0]
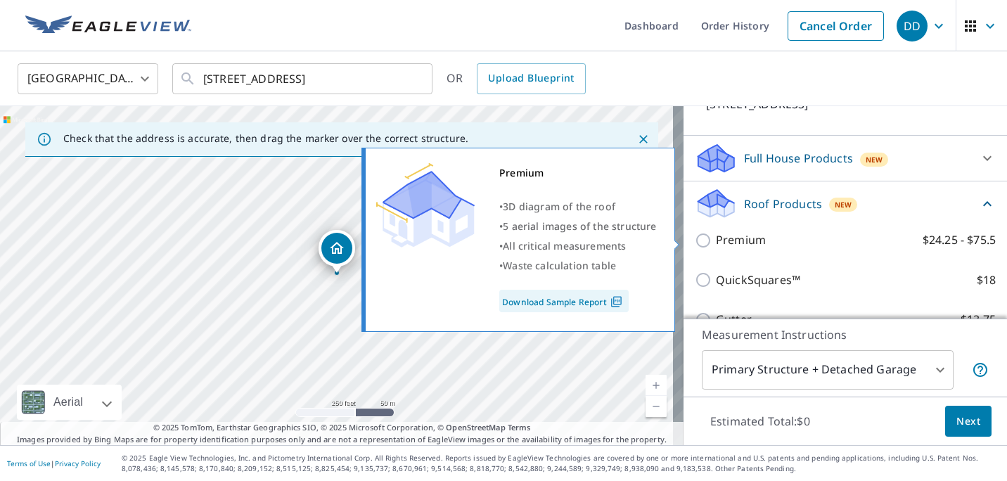
click at [741, 236] on p "Premium" at bounding box center [741, 240] width 50 height 18
click at [716, 236] on input "Premium $24.25 - $75.5" at bounding box center [705, 240] width 21 height 17
checkbox input "true"
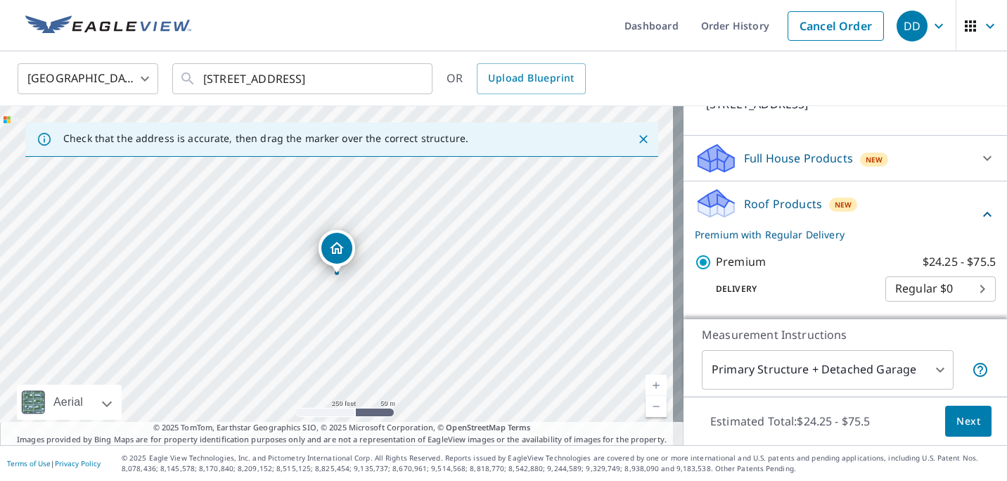
click at [961, 427] on span "Next" at bounding box center [969, 422] width 24 height 18
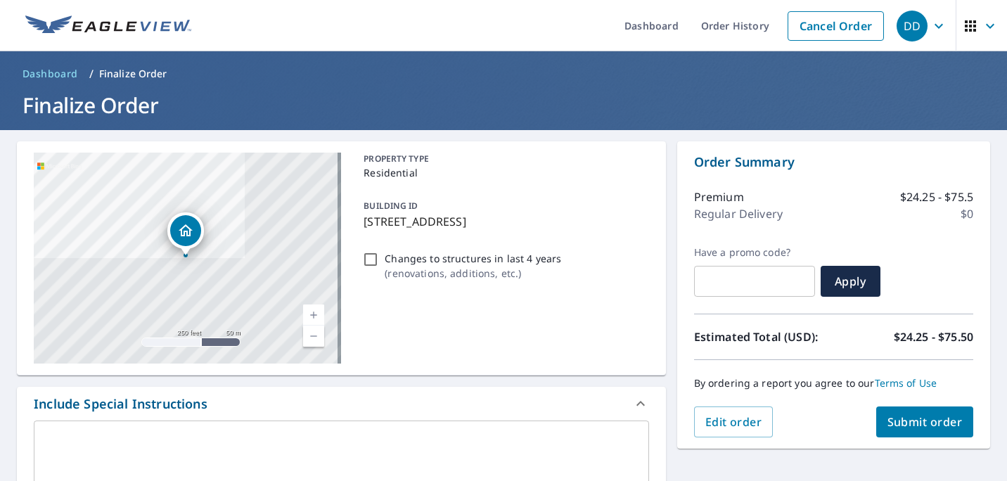
click at [923, 427] on span "Submit order" at bounding box center [925, 421] width 75 height 15
